Goal: Task Accomplishment & Management: Manage account settings

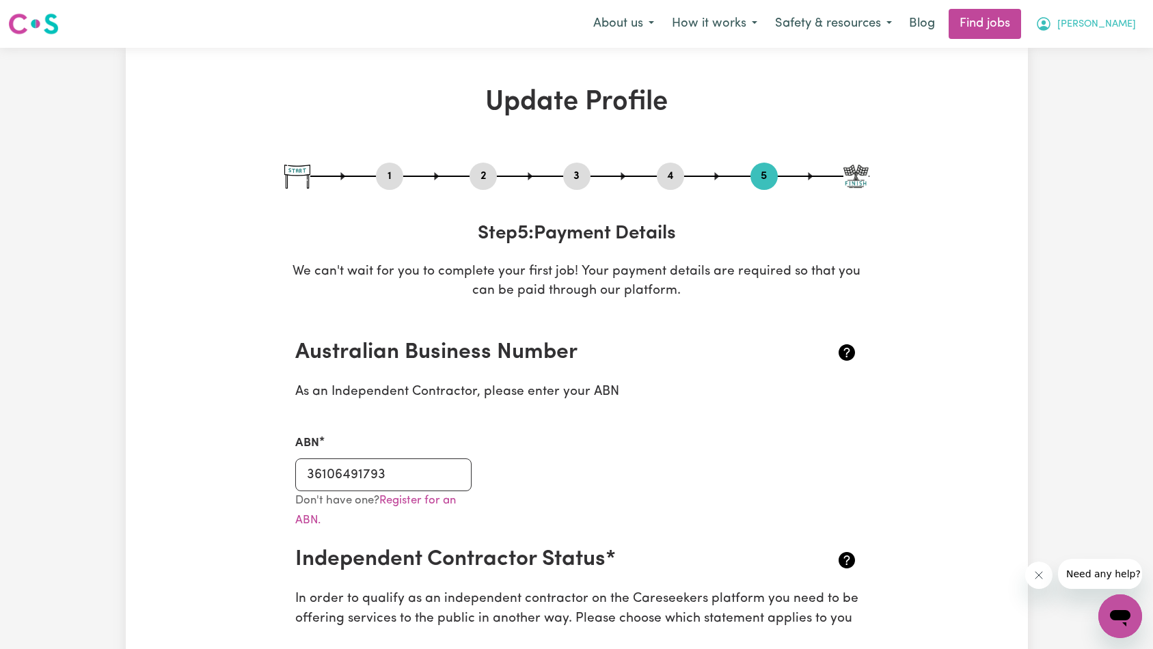
click at [1096, 33] on button "[PERSON_NAME]" at bounding box center [1085, 24] width 118 height 29
click at [1085, 103] on link "Logout" at bounding box center [1090, 105] width 108 height 26
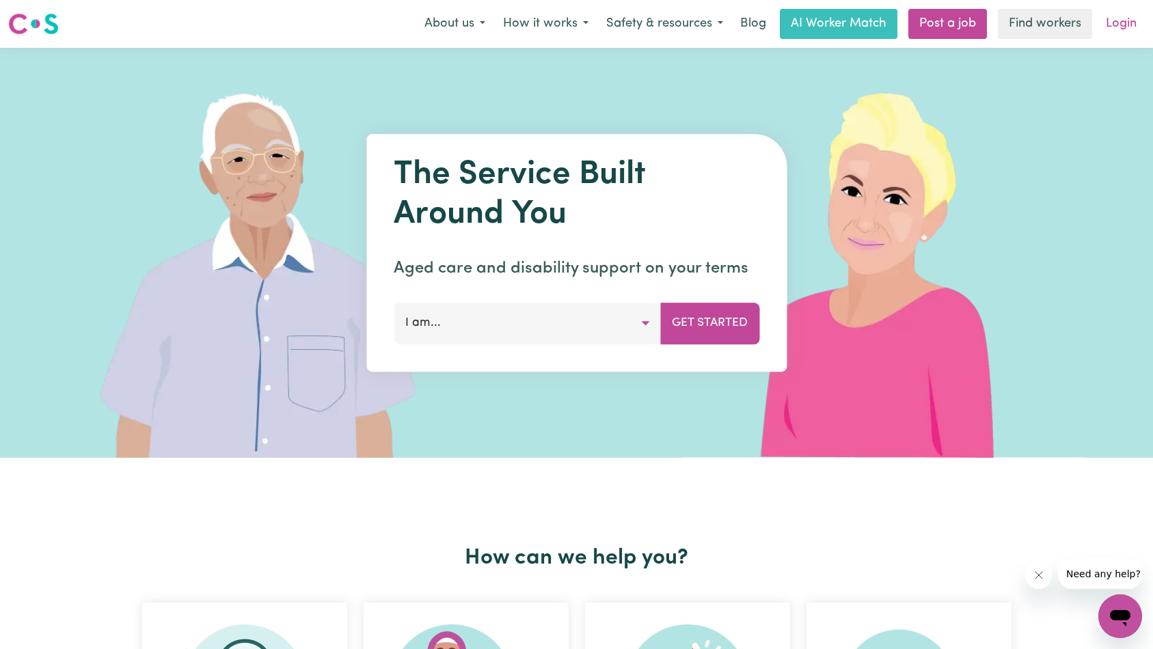
click at [1114, 27] on link "Login" at bounding box center [1120, 24] width 47 height 30
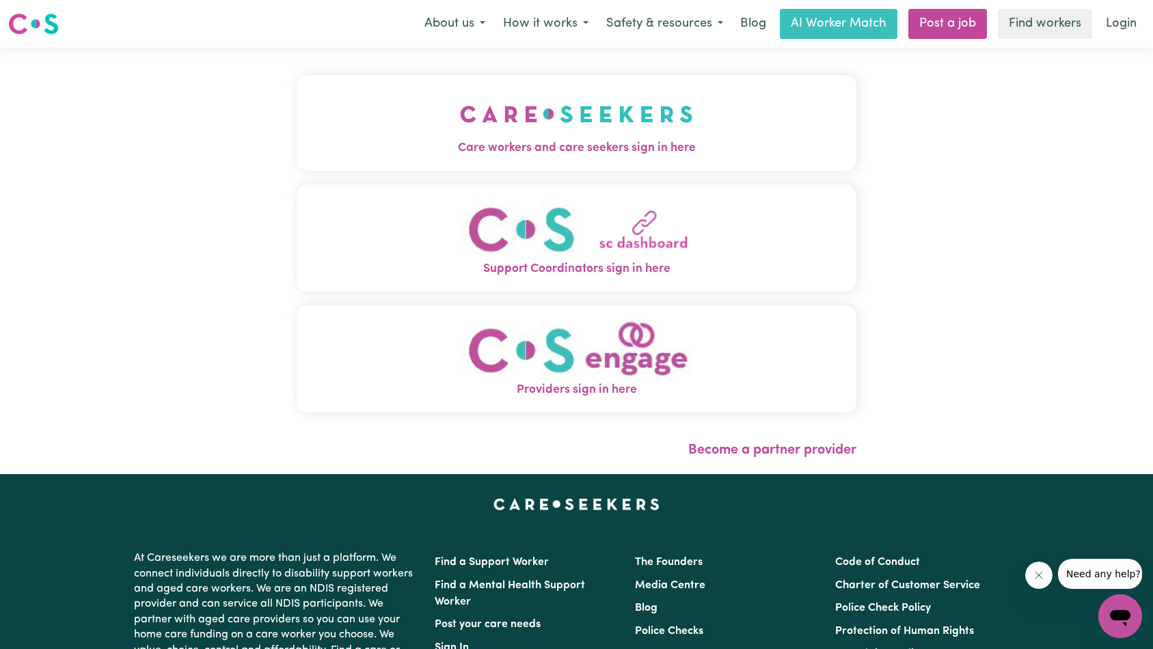
click at [414, 100] on button "Care workers and care seekers sign in here" at bounding box center [577, 123] width 560 height 96
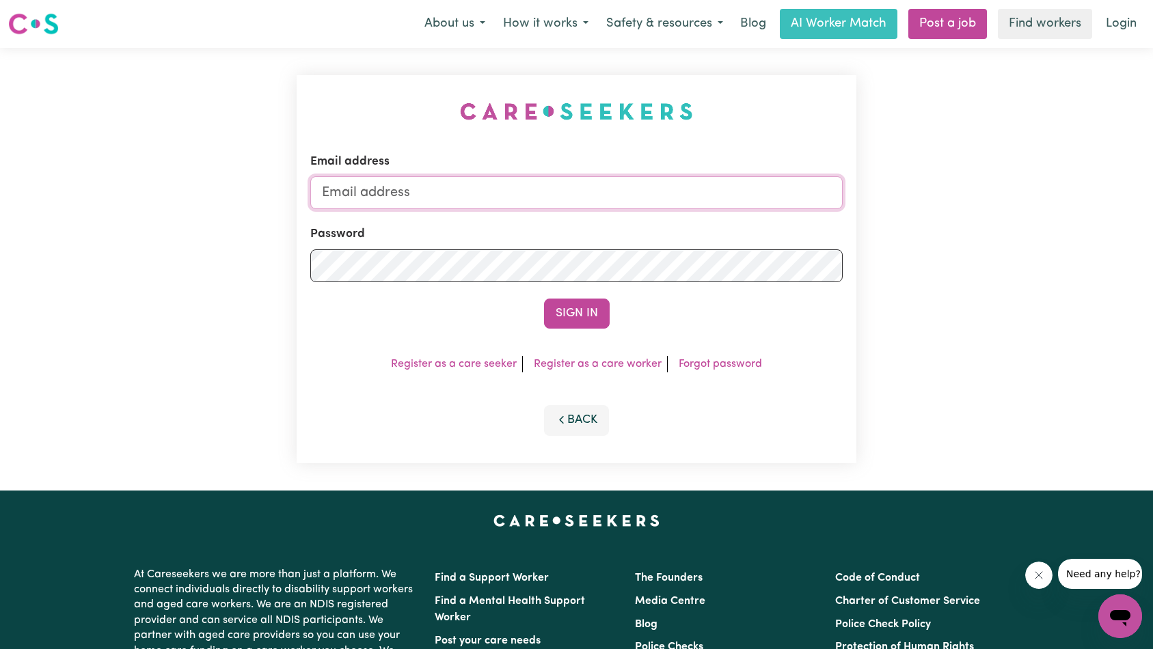
click at [557, 178] on input "Email address" at bounding box center [576, 192] width 533 height 33
type input "superuser~[EMAIL_ADDRESS][DOMAIN_NAME]"
click at [576, 312] on button "Sign In" at bounding box center [577, 314] width 66 height 30
